Goal: Task Accomplishment & Management: Manage account settings

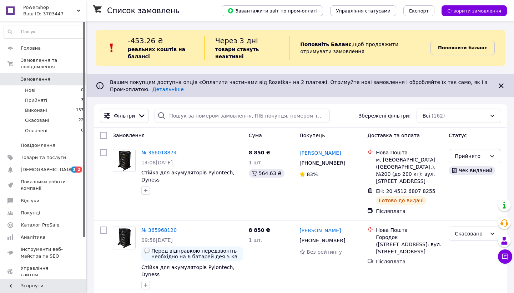
click at [468, 45] on b "Поповнити баланс" at bounding box center [462, 47] width 49 height 5
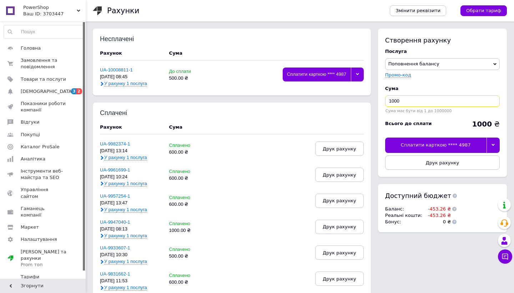
click at [408, 100] on input "1000" at bounding box center [442, 100] width 115 height 11
type input "1"
type input "500"
click at [432, 162] on span "Друк рахунку" at bounding box center [443, 162] width 34 height 5
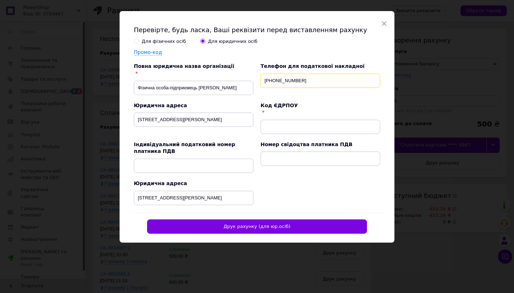
type input "[PHONE_NUMBER]"
click at [281, 130] on input "text" at bounding box center [321, 127] width 120 height 14
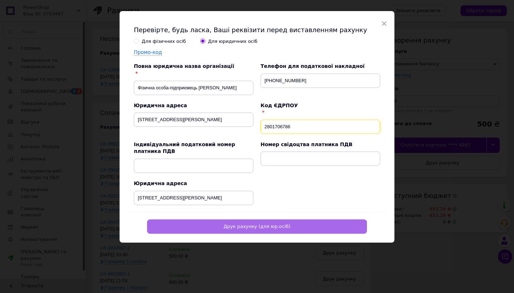
type input "2801706786"
click at [234, 225] on span "Друк рахунку (для юр.осіб)" at bounding box center [257, 226] width 67 height 5
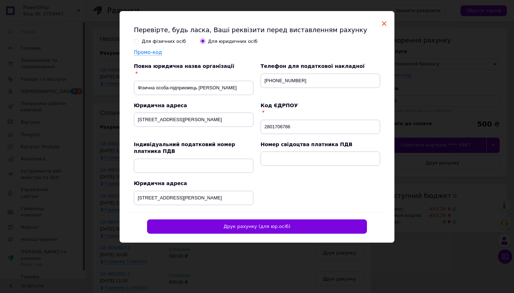
click at [383, 21] on span "×" at bounding box center [384, 23] width 6 height 12
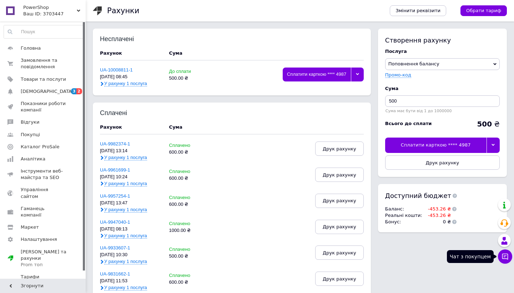
click at [503, 257] on icon at bounding box center [505, 256] width 7 height 7
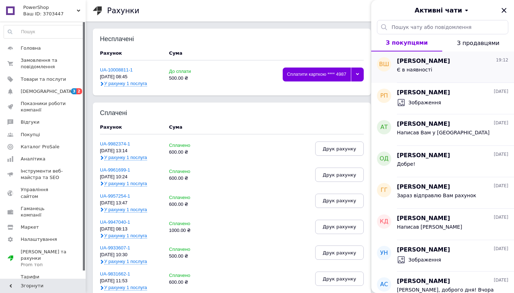
click at [430, 73] on div "Є в наявності" at bounding box center [452, 70] width 111 height 11
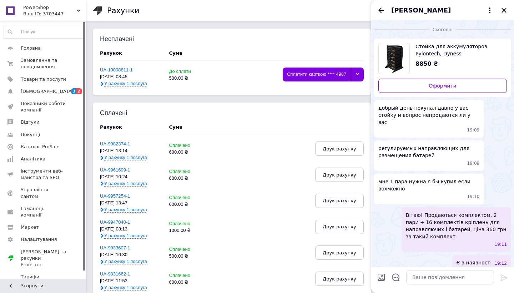
click at [122, 82] on span "У рахунку 1 послуга" at bounding box center [125, 84] width 43 height 6
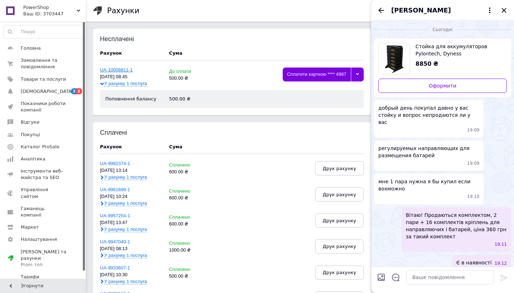
click at [119, 69] on link "UA-10008811-1" at bounding box center [116, 69] width 33 height 5
click at [384, 7] on icon "Назад" at bounding box center [381, 10] width 9 height 9
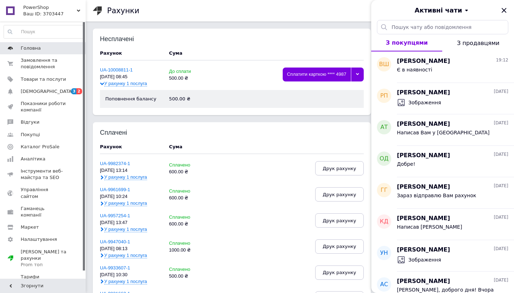
click at [33, 48] on span "Головна" at bounding box center [31, 48] width 20 height 6
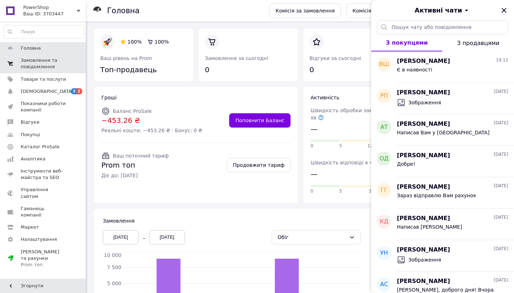
click at [34, 65] on span "Замовлення та повідомлення" at bounding box center [43, 63] width 45 height 13
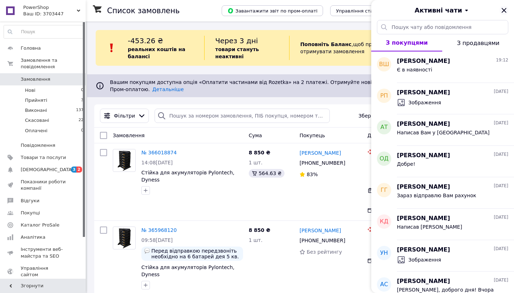
click at [505, 9] on icon "Закрити" at bounding box center [504, 10] width 5 height 5
